Goal: Task Accomplishment & Management: Manage account settings

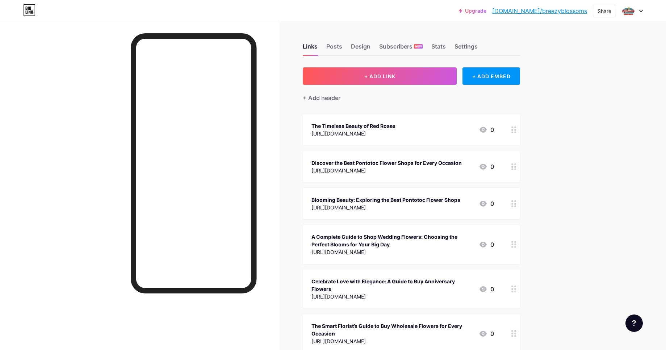
drag, startPoint x: 587, startPoint y: 26, endPoint x: 587, endPoint y: 45, distance: 18.8
click at [587, 45] on div "Upgrade [DOMAIN_NAME]/breezy... [DOMAIN_NAME]/breezyblossoms Share Switch accou…" at bounding box center [333, 296] width 666 height 593
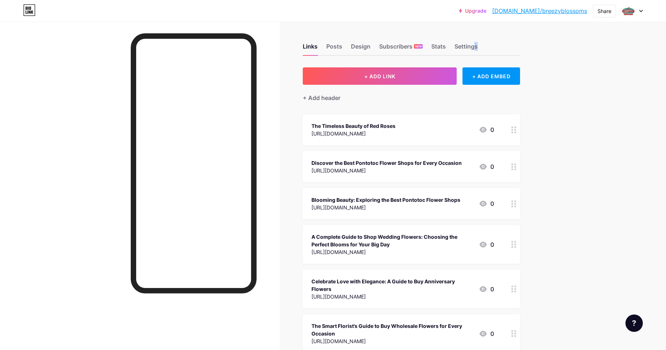
click at [587, 45] on div "Upgrade [DOMAIN_NAME]/breezy... [DOMAIN_NAME]/breezyblossoms Share Switch accou…" at bounding box center [333, 296] width 666 height 593
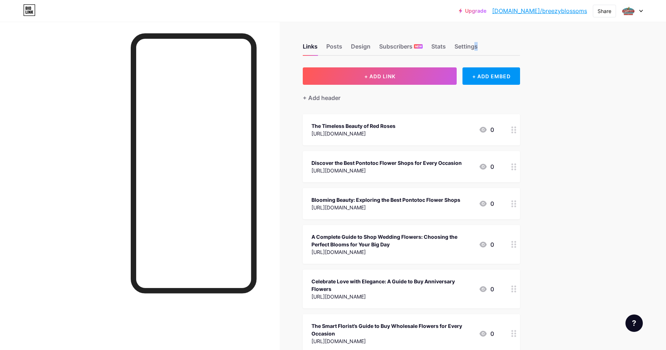
click at [587, 45] on div "Upgrade [DOMAIN_NAME]/breezy... [DOMAIN_NAME]/breezyblossoms Share Switch accou…" at bounding box center [333, 296] width 666 height 593
click at [587, 46] on div "Upgrade [DOMAIN_NAME]/breezy... [DOMAIN_NAME]/breezyblossoms Share Switch accou…" at bounding box center [333, 296] width 666 height 593
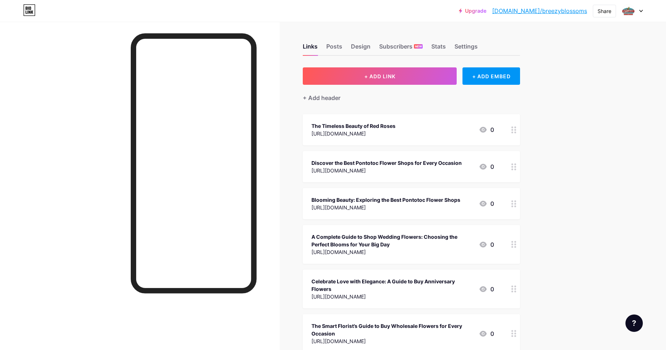
click at [587, 46] on div "Upgrade [DOMAIN_NAME]/breezy... [DOMAIN_NAME]/breezyblossoms Share Switch accou…" at bounding box center [333, 296] width 666 height 593
click at [586, 47] on div "Upgrade [DOMAIN_NAME]/breezy... [DOMAIN_NAME]/breezyblossoms Share Switch accou…" at bounding box center [333, 296] width 666 height 593
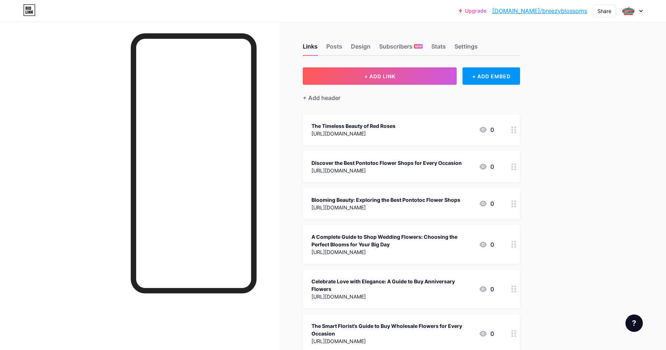
click at [586, 47] on div "Upgrade [DOMAIN_NAME]/breezy... [DOMAIN_NAME]/breezyblossoms Share Switch accou…" at bounding box center [333, 296] width 666 height 593
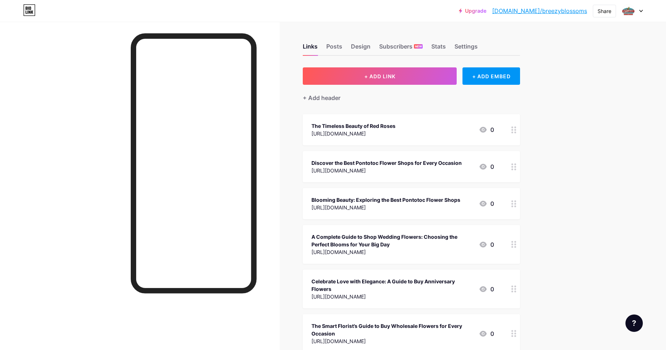
click at [586, 47] on div "Upgrade [DOMAIN_NAME]/breezy... [DOMAIN_NAME]/breezyblossoms Share Switch accou…" at bounding box center [333, 296] width 666 height 593
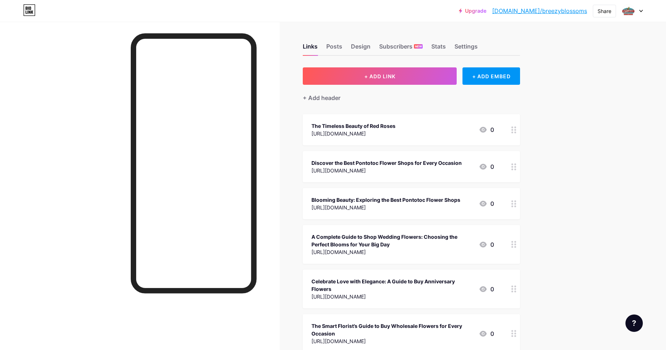
click at [586, 47] on div "Upgrade [DOMAIN_NAME]/breezy... [DOMAIN_NAME]/breezyblossoms Share Switch accou…" at bounding box center [333, 296] width 666 height 593
click at [587, 50] on div "Upgrade [DOMAIN_NAME]/breezy... [DOMAIN_NAME]/breezyblossoms Share Switch accou…" at bounding box center [333, 296] width 666 height 593
click at [590, 50] on div "Upgrade [DOMAIN_NAME]/breezy... [DOMAIN_NAME]/breezyblossoms Share Switch accou…" at bounding box center [333, 296] width 666 height 593
click at [601, 46] on div "Upgrade [DOMAIN_NAME]/breezy... [DOMAIN_NAME]/breezyblossoms Share Switch accou…" at bounding box center [333, 296] width 666 height 593
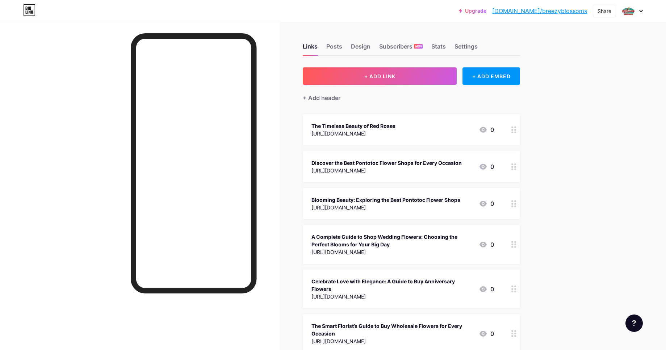
click at [601, 46] on div "Upgrade [DOMAIN_NAME]/breezy... [DOMAIN_NAME]/breezyblossoms Share Switch accou…" at bounding box center [333, 296] width 666 height 593
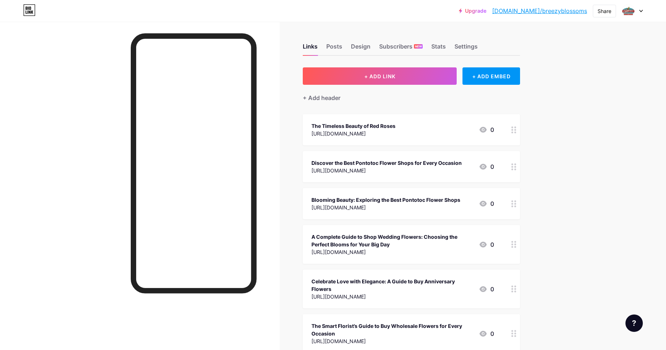
click at [601, 46] on div "Upgrade [DOMAIN_NAME]/breezy... [DOMAIN_NAME]/breezyblossoms Share Switch accou…" at bounding box center [333, 296] width 666 height 593
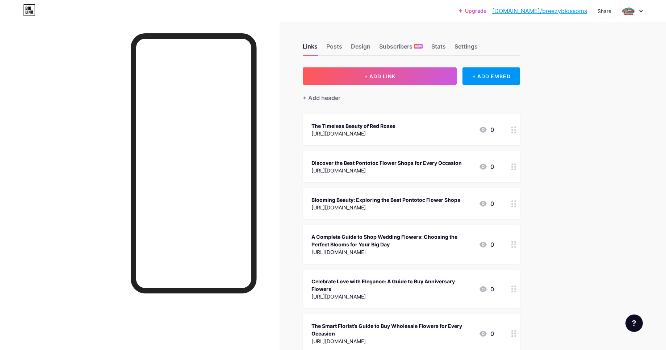
click at [601, 46] on div "Upgrade [DOMAIN_NAME]/breezy... [DOMAIN_NAME]/breezyblossoms Share Switch accou…" at bounding box center [333, 296] width 666 height 593
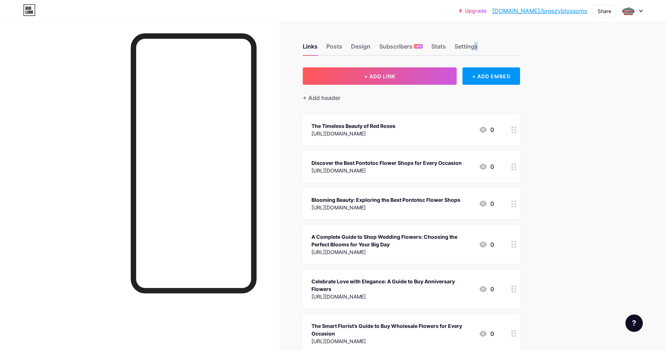
click at [601, 46] on div "Upgrade [DOMAIN_NAME]/breezy... [DOMAIN_NAME]/breezyblossoms Share Switch accou…" at bounding box center [333, 296] width 666 height 593
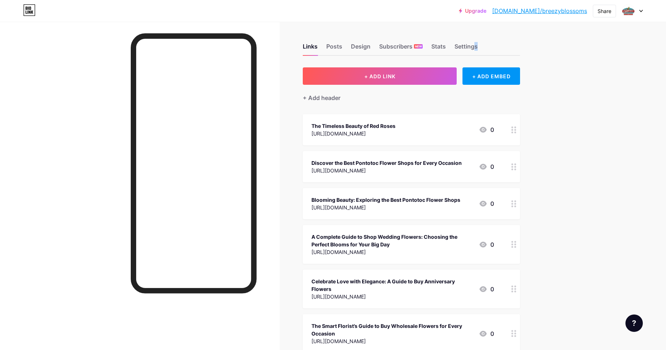
click at [601, 46] on div "Upgrade [DOMAIN_NAME]/breezy... [DOMAIN_NAME]/breezyblossoms Share Switch accou…" at bounding box center [333, 296] width 666 height 593
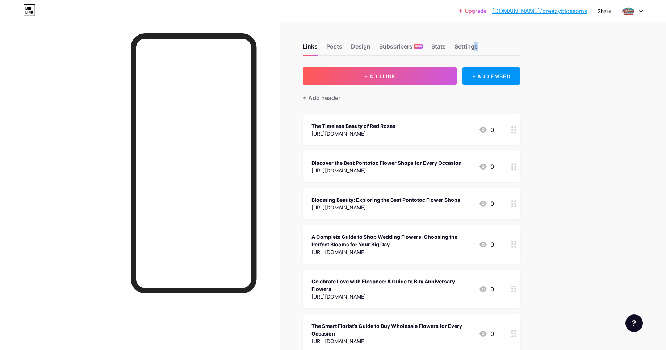
click at [601, 46] on div "Upgrade [DOMAIN_NAME]/breezy... [DOMAIN_NAME]/breezyblossoms Share Switch accou…" at bounding box center [333, 296] width 666 height 593
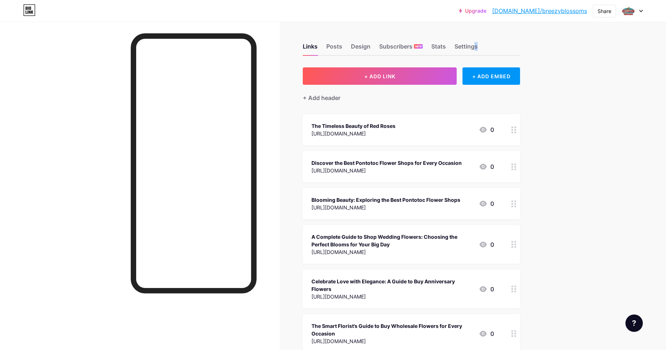
click at [601, 46] on div "Upgrade [DOMAIN_NAME]/breezy... [DOMAIN_NAME]/breezyblossoms Share Switch accou…" at bounding box center [333, 296] width 666 height 593
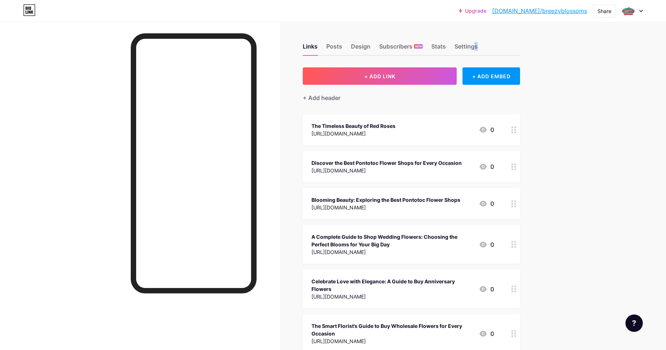
click at [601, 46] on div "Upgrade [DOMAIN_NAME]/breezy... [DOMAIN_NAME]/breezyblossoms Share Switch accou…" at bounding box center [333, 296] width 666 height 593
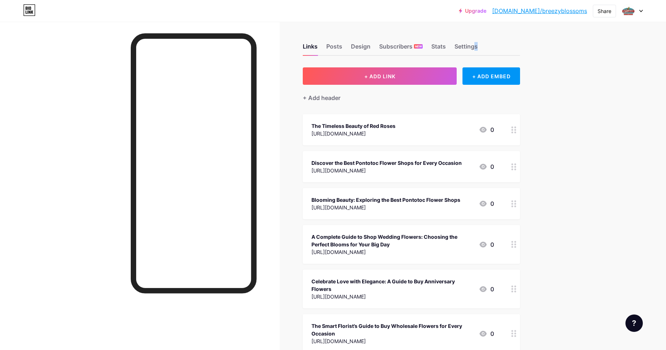
click at [601, 46] on div "Upgrade [DOMAIN_NAME]/breezy... [DOMAIN_NAME]/breezyblossoms Share Switch accou…" at bounding box center [333, 296] width 666 height 593
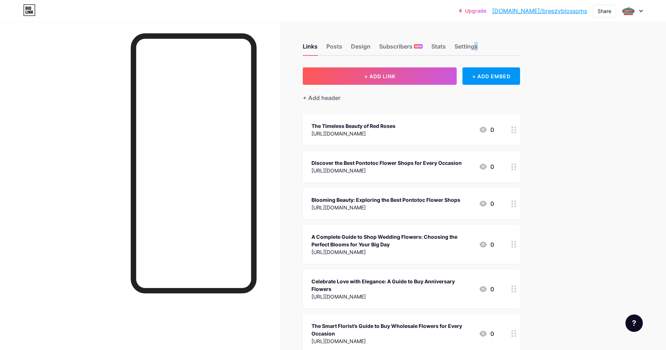
click at [601, 46] on div "Upgrade [DOMAIN_NAME]/breezy... [DOMAIN_NAME]/breezyblossoms Share Switch accou…" at bounding box center [333, 296] width 666 height 593
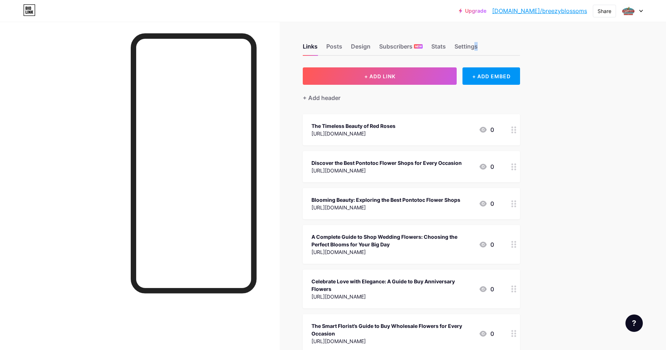
click at [601, 46] on div "Upgrade [DOMAIN_NAME]/breezy... [DOMAIN_NAME]/breezyblossoms Share Switch accou…" at bounding box center [333, 296] width 666 height 593
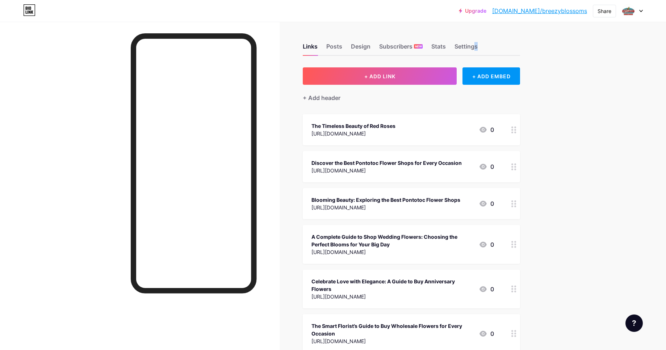
click at [601, 46] on div "Upgrade [DOMAIN_NAME]/breezy... [DOMAIN_NAME]/breezyblossoms Share Switch accou…" at bounding box center [333, 296] width 666 height 593
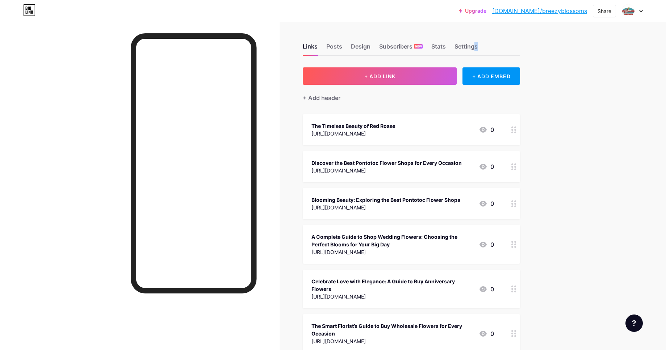
click at [601, 46] on div "Upgrade [DOMAIN_NAME]/breezy... [DOMAIN_NAME]/breezyblossoms Share Switch accou…" at bounding box center [333, 296] width 666 height 593
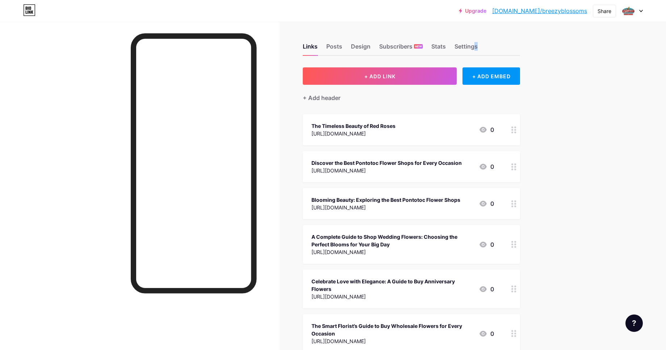
click at [601, 46] on div "Upgrade [DOMAIN_NAME]/breezy... [DOMAIN_NAME]/breezyblossoms Share Switch accou…" at bounding box center [333, 296] width 666 height 593
